Goal: Task Accomplishment & Management: Complete application form

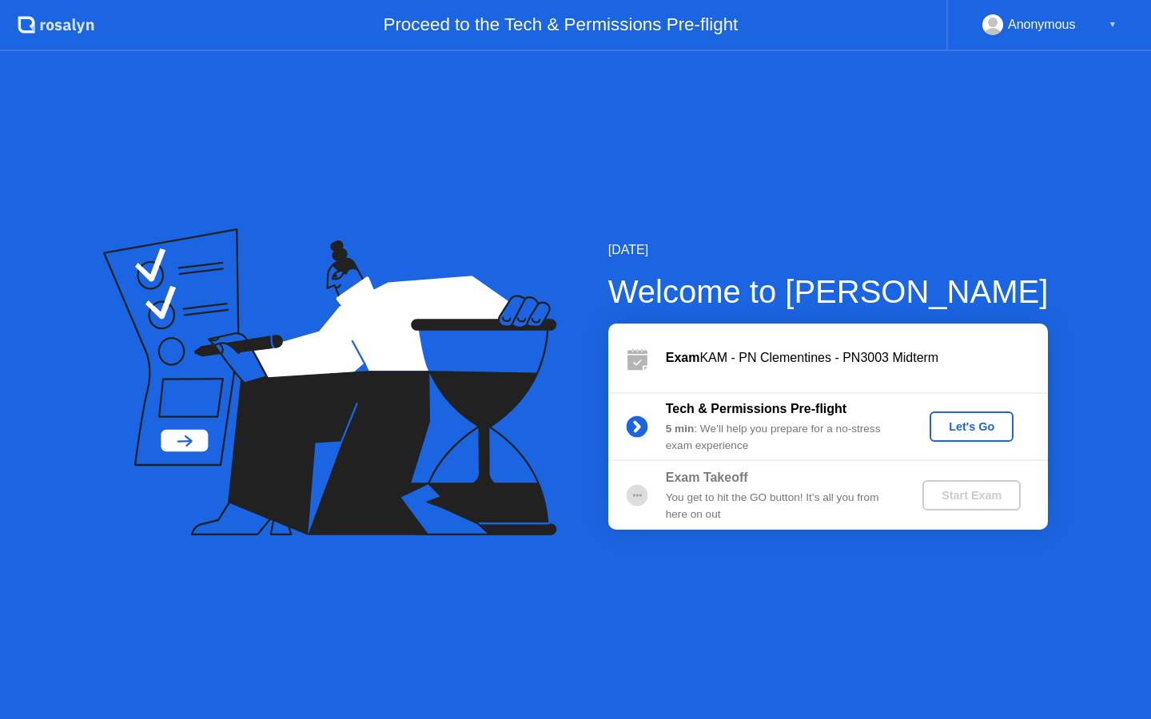
click at [962, 412] on button "Let's Go" at bounding box center [972, 427] width 84 height 30
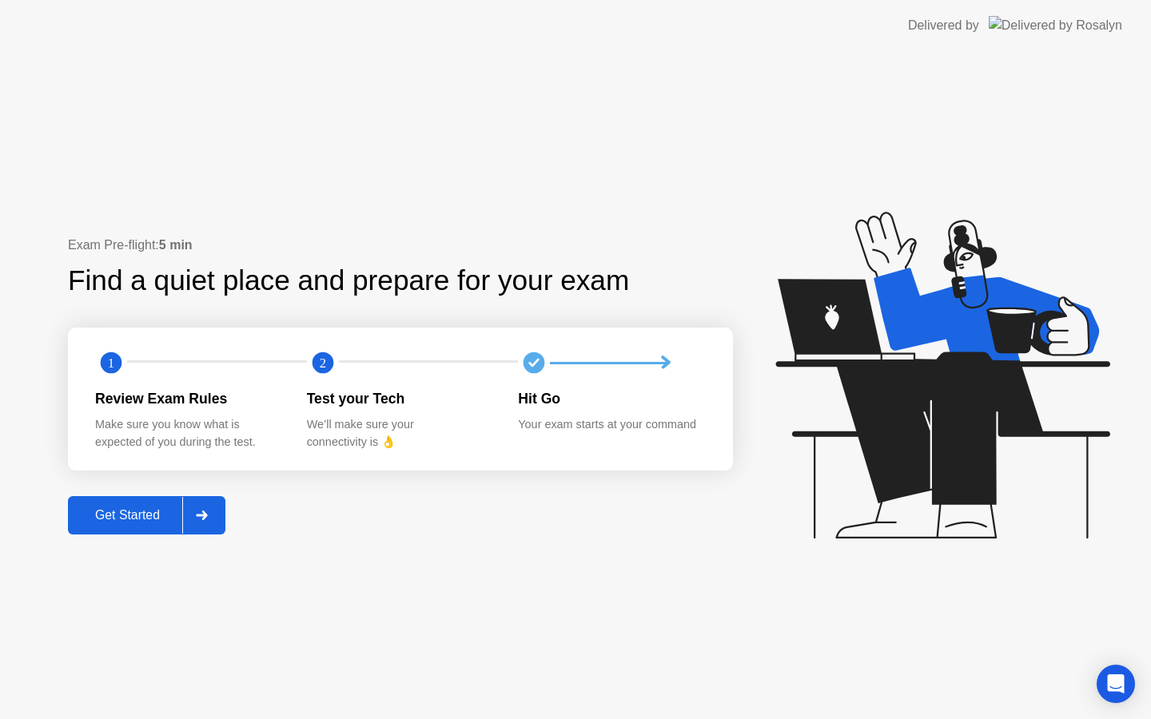
click at [160, 523] on div "Get Started" at bounding box center [128, 515] width 110 height 14
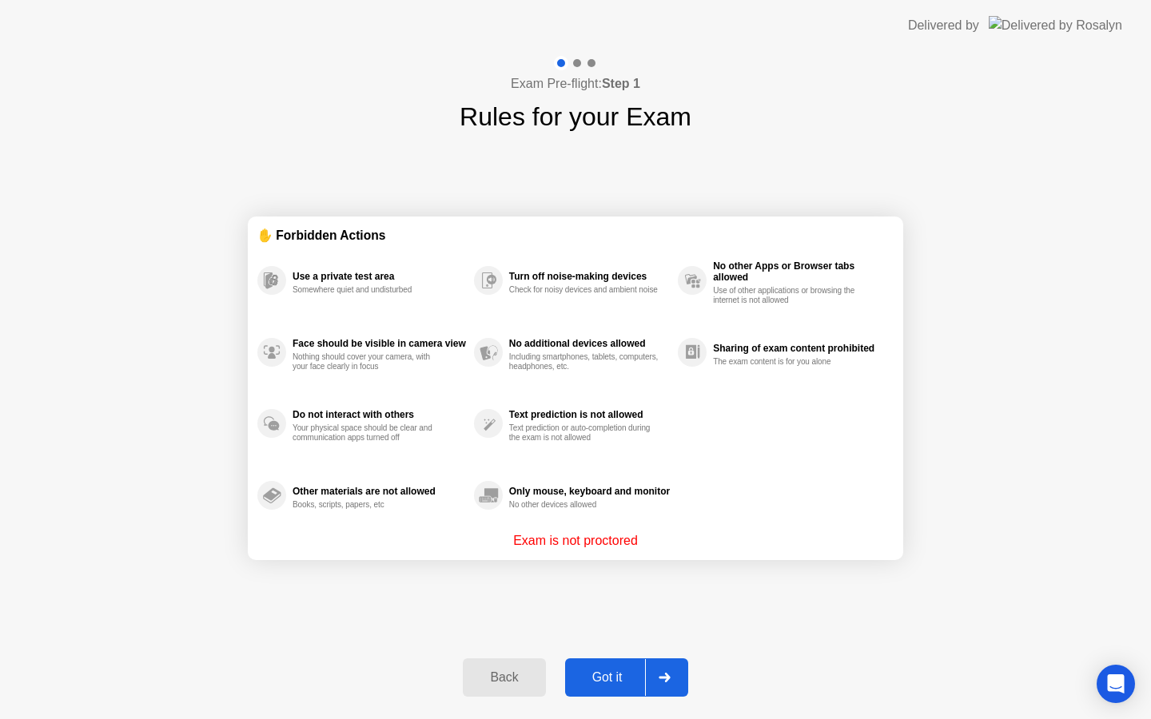
click at [611, 683] on div "Got it" at bounding box center [607, 678] width 75 height 14
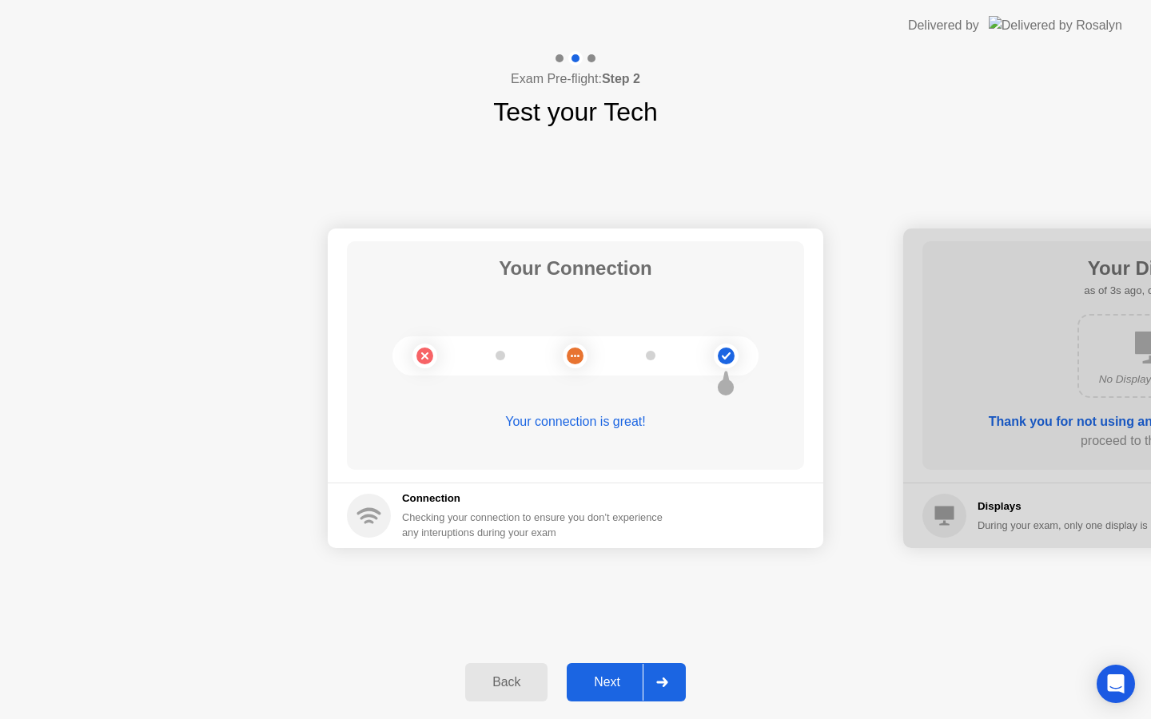
click at [611, 683] on div "Next" at bounding box center [606, 682] width 71 height 14
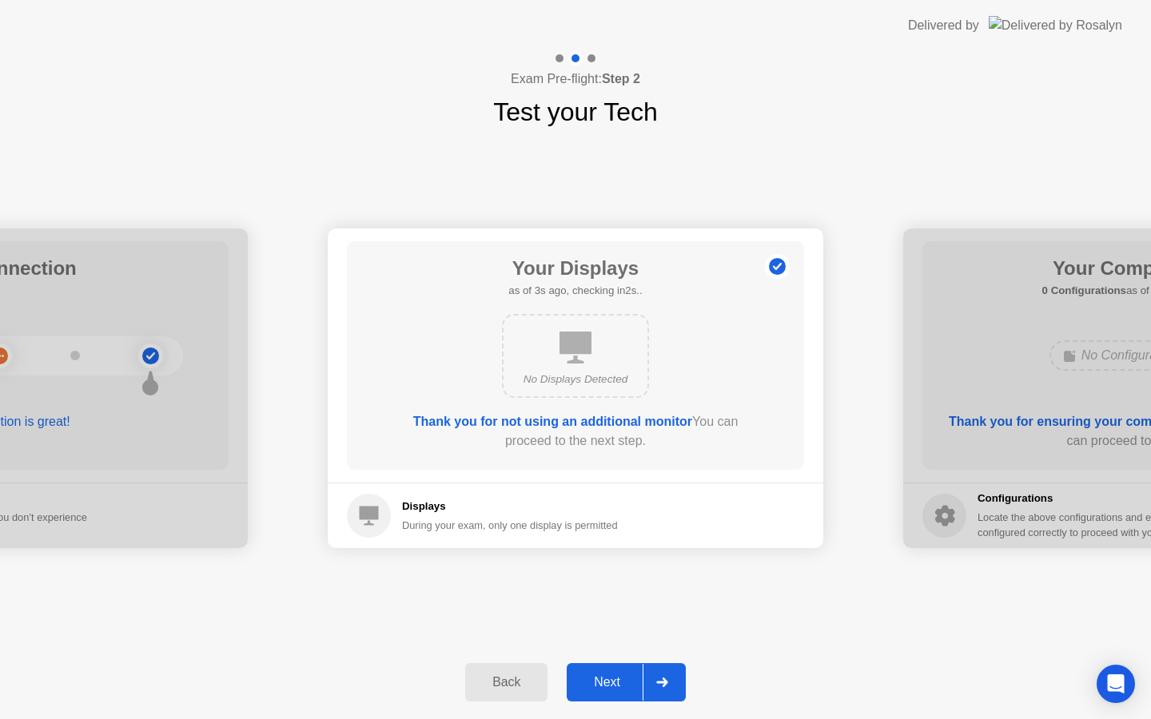
click at [609, 681] on div "Next" at bounding box center [606, 682] width 71 height 14
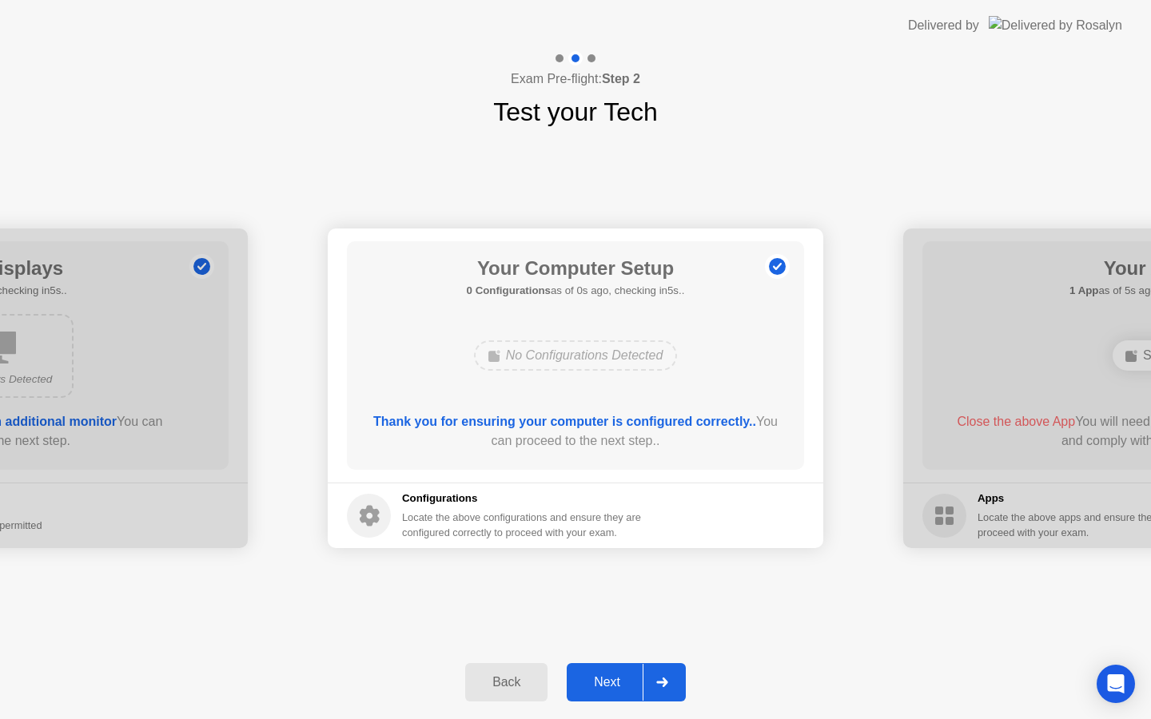
click at [609, 681] on div "Next" at bounding box center [606, 682] width 71 height 14
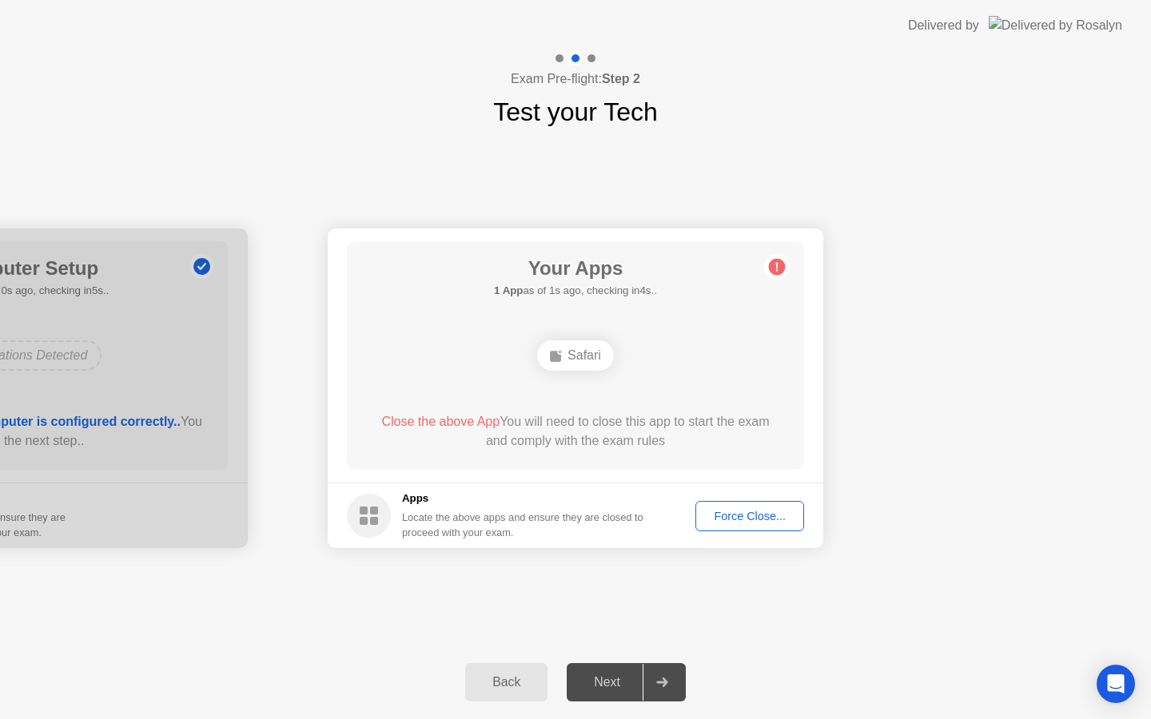
click at [747, 517] on div "Force Close..." at bounding box center [750, 516] width 98 height 13
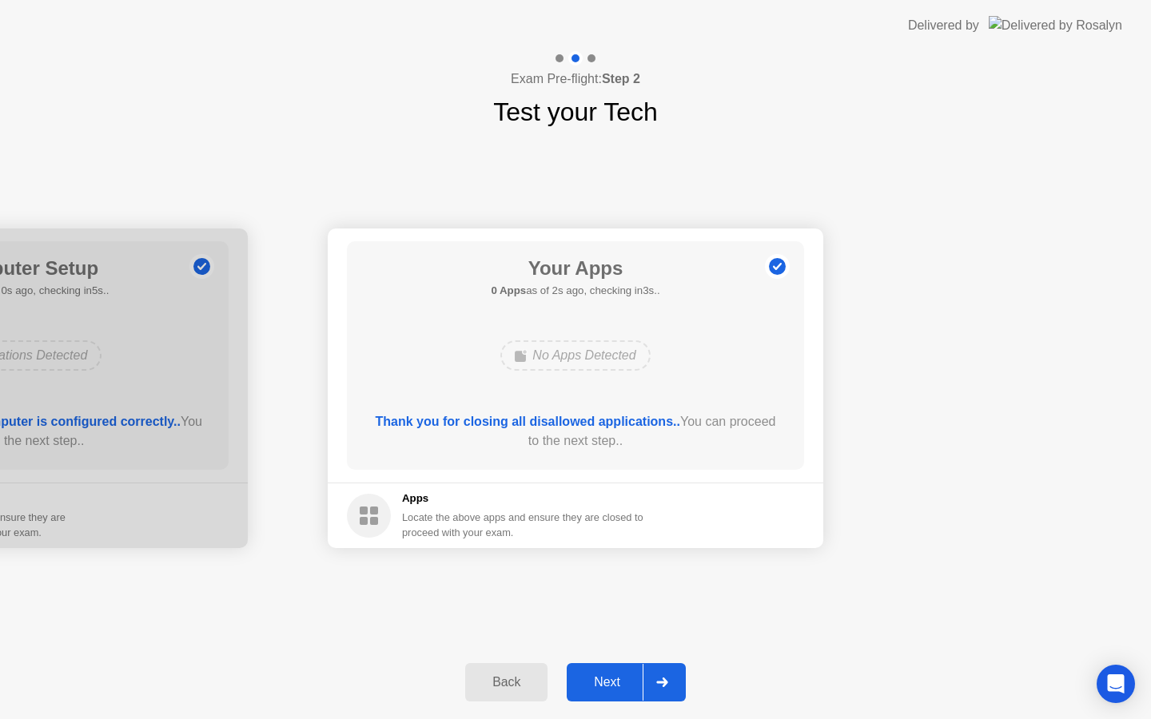
click at [611, 684] on div "Next" at bounding box center [606, 682] width 71 height 14
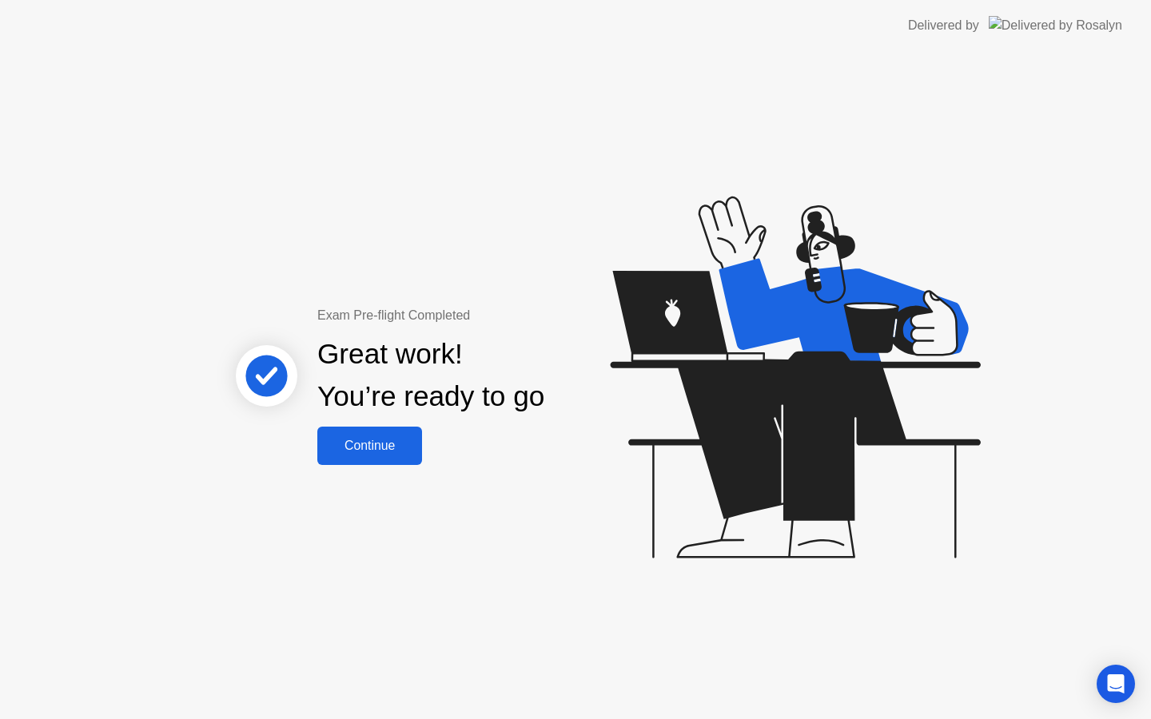
click at [388, 448] on div "Continue" at bounding box center [369, 446] width 95 height 14
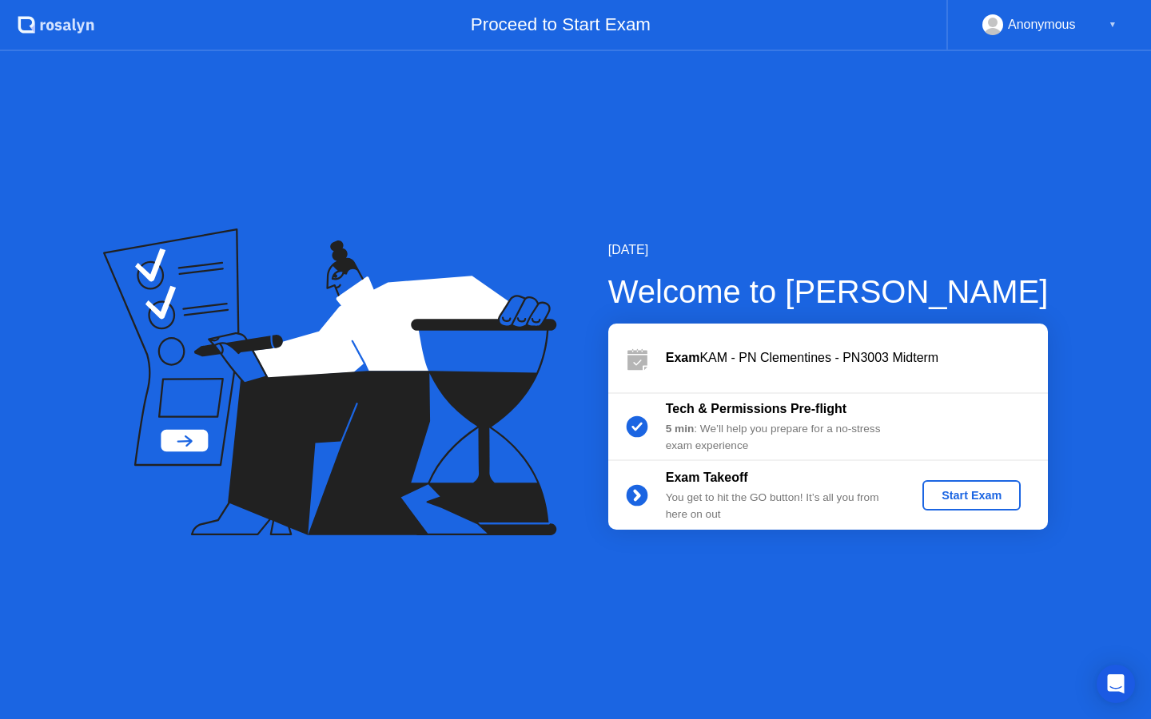
click at [974, 509] on button "Start Exam" at bounding box center [971, 495] width 98 height 30
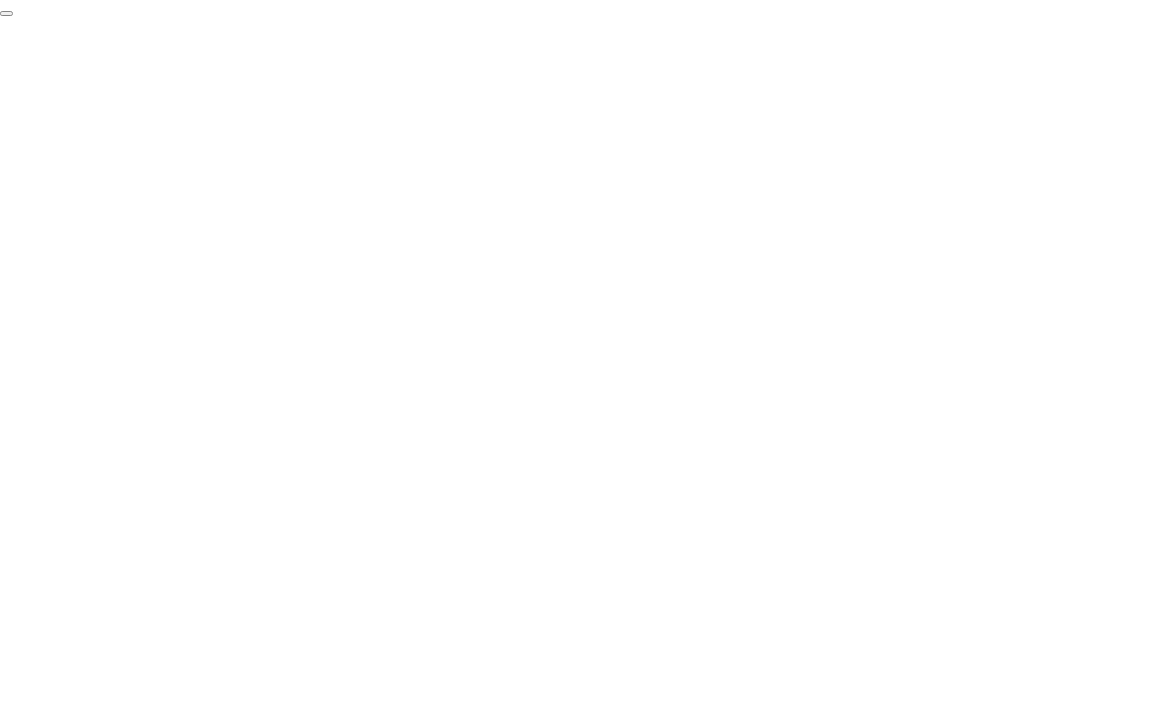
click div "End Proctoring Session"
